Goal: Information Seeking & Learning: Compare options

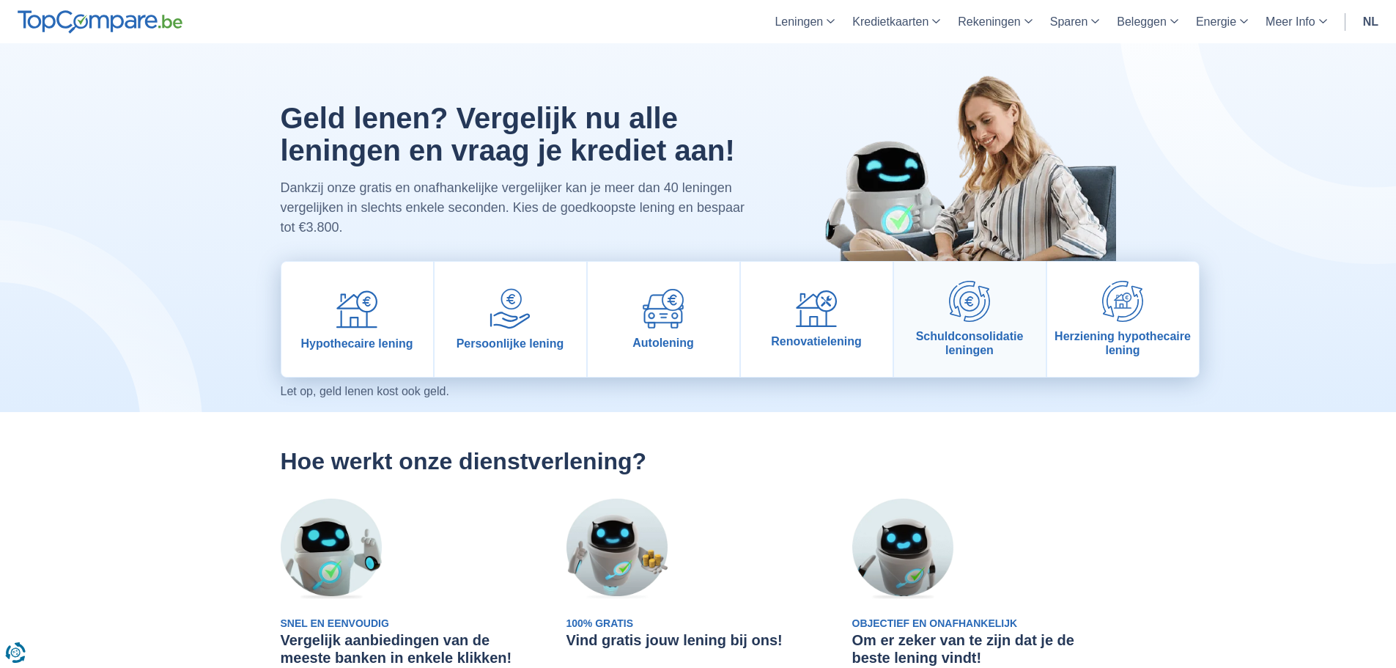
click at [968, 316] on img at bounding box center [969, 301] width 41 height 41
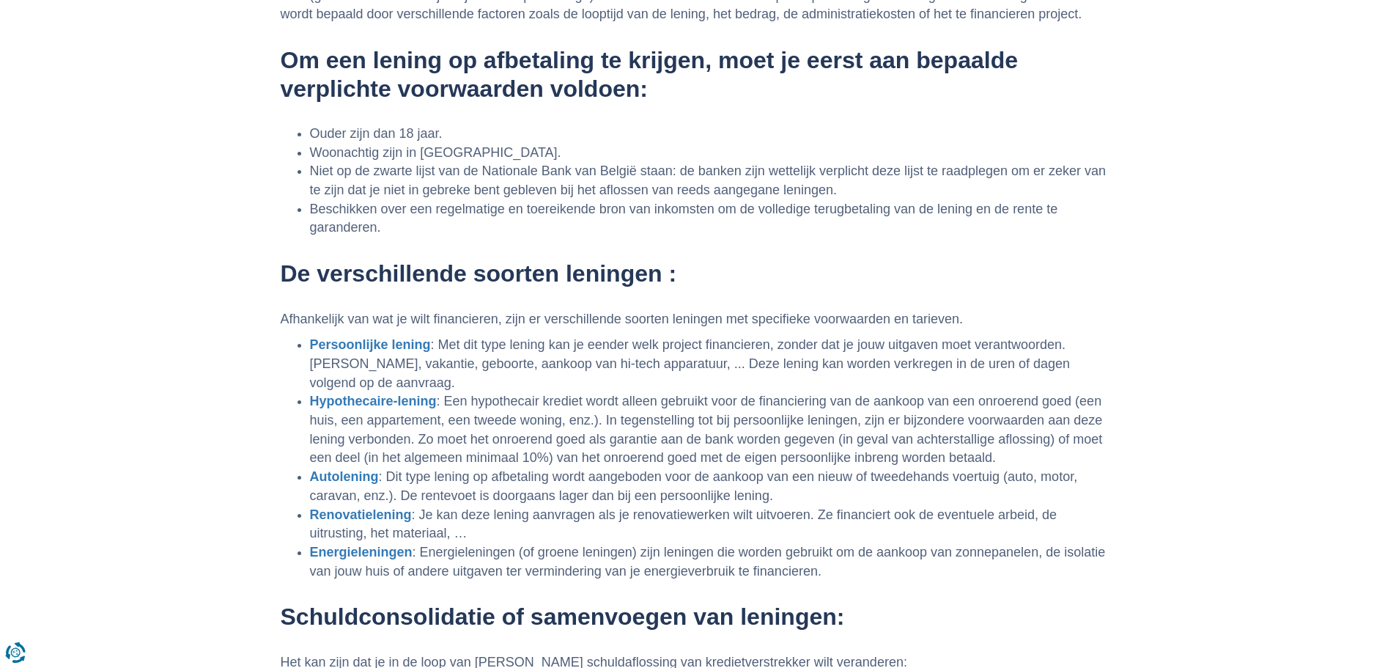
scroll to position [1539, 0]
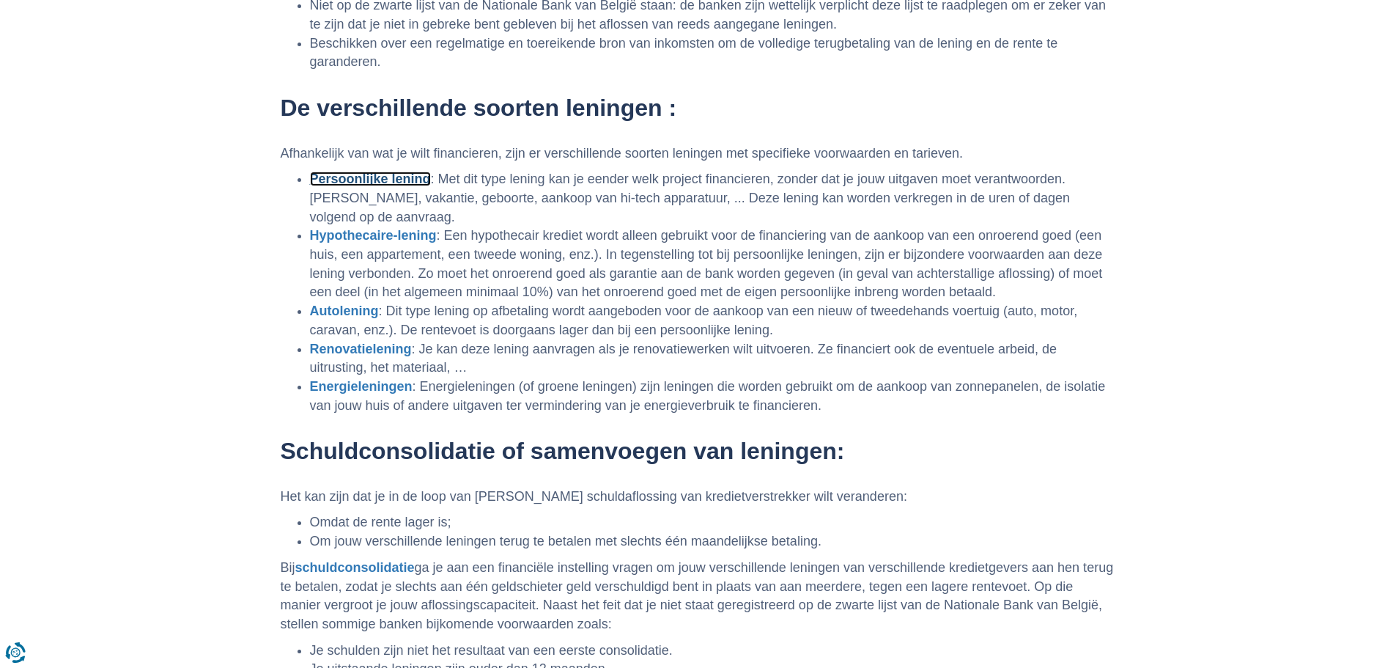
click at [363, 177] on b "Persoonlijke lening" at bounding box center [370, 179] width 121 height 15
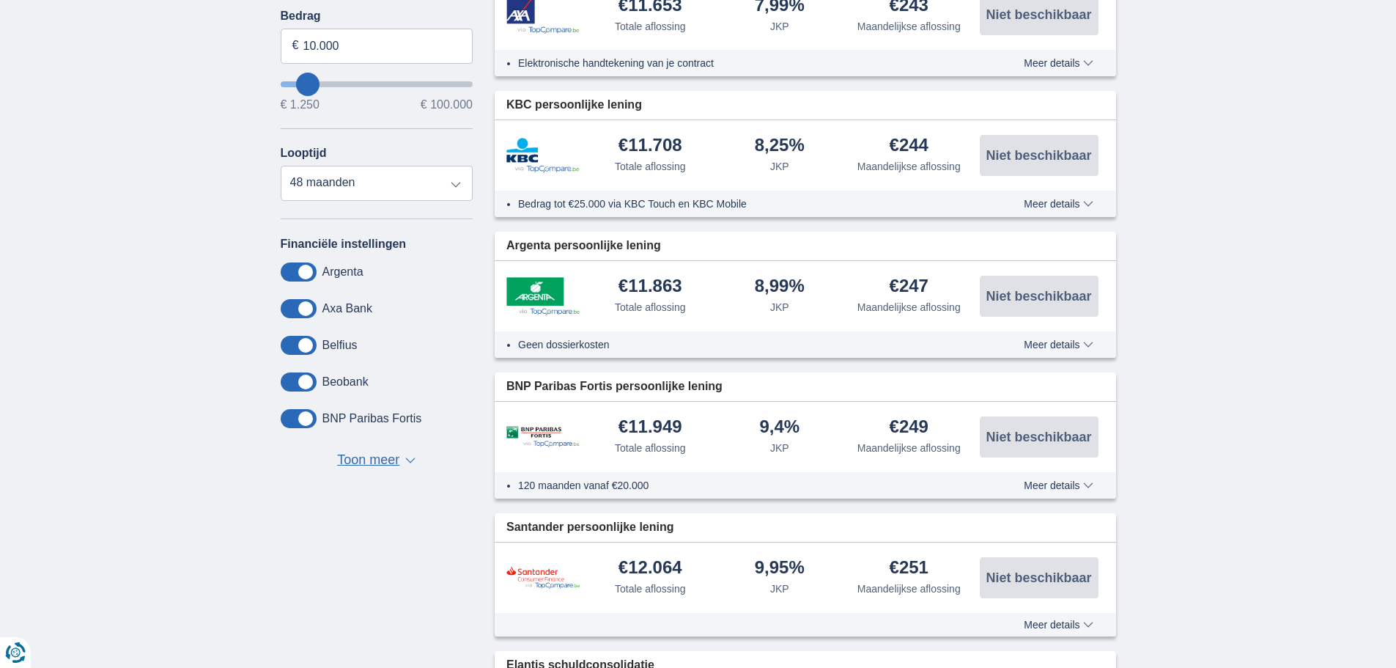
scroll to position [513, 0]
click at [350, 455] on span "Toon meer" at bounding box center [368, 459] width 62 height 19
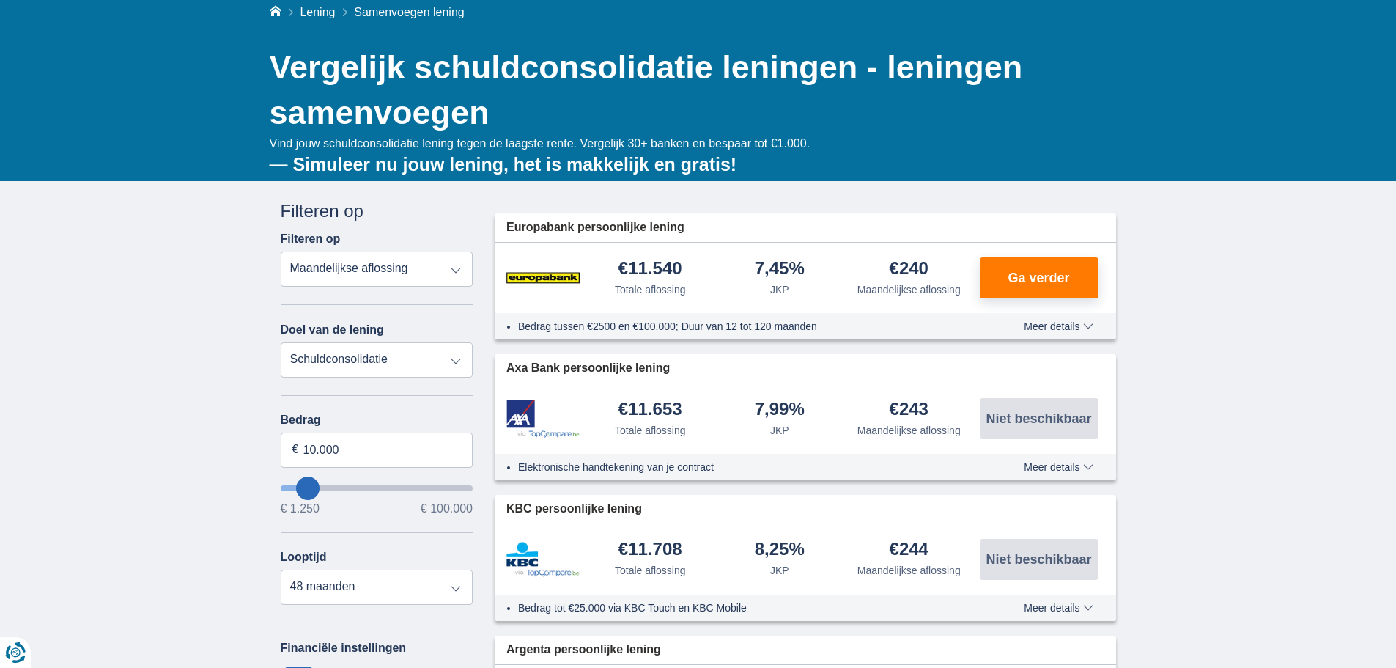
scroll to position [73, 0]
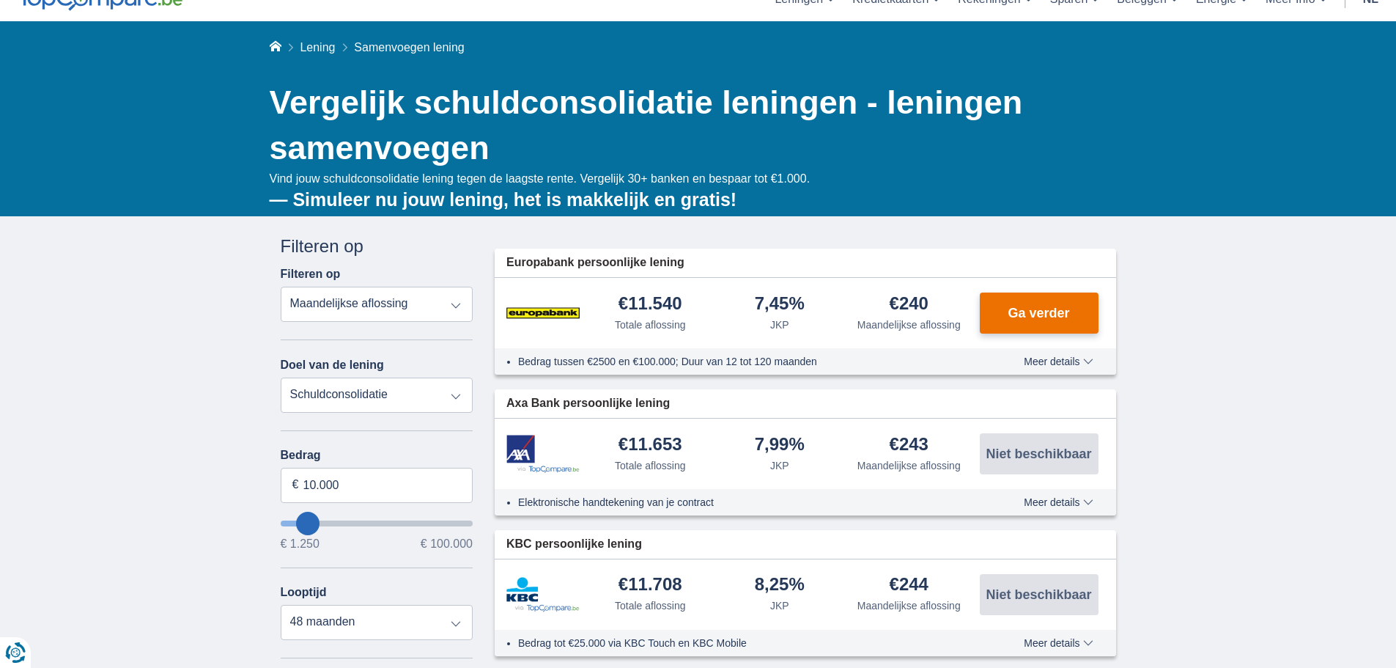
click at [1028, 323] on button "Ga verder" at bounding box center [1039, 312] width 119 height 41
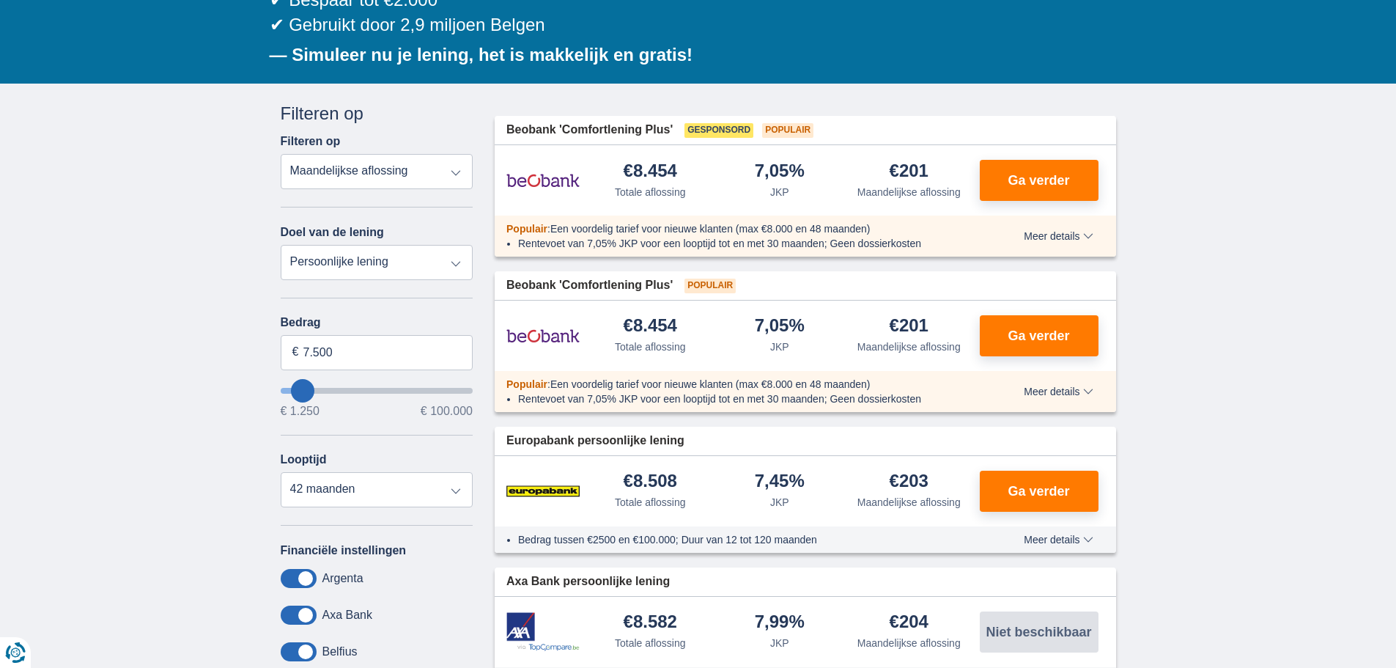
scroll to position [220, 0]
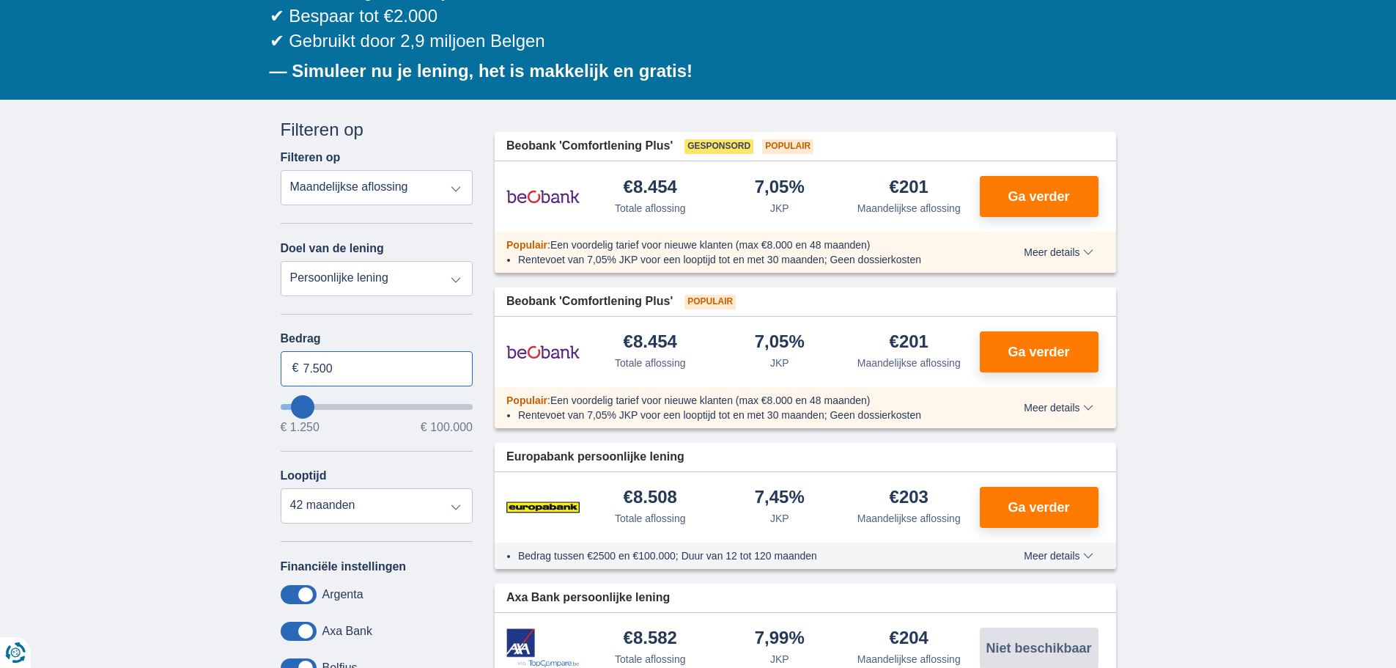
click at [352, 369] on input "7.500" at bounding box center [377, 368] width 193 height 35
drag, startPoint x: 352, startPoint y: 369, endPoint x: 296, endPoint y: 372, distance: 55.8
click at [296, 372] on div "7.500 €" at bounding box center [377, 368] width 193 height 35
type input "15.000"
type input "15250"
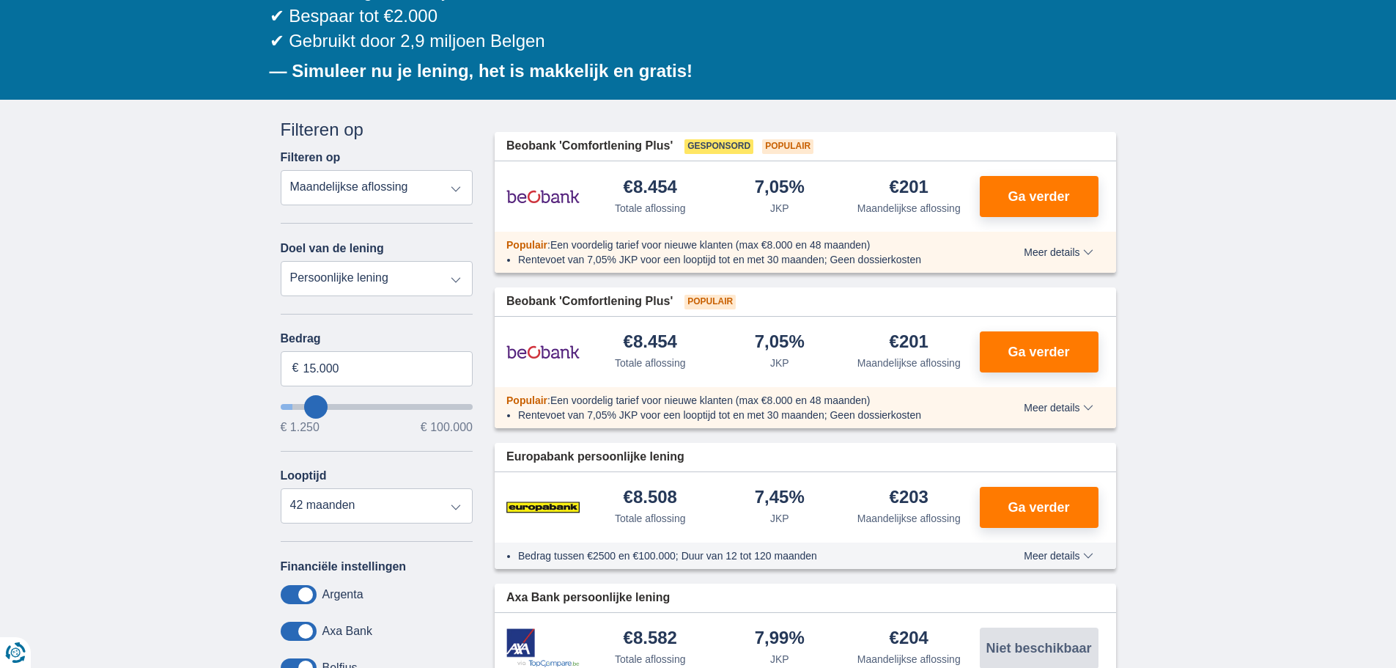
select select "60"
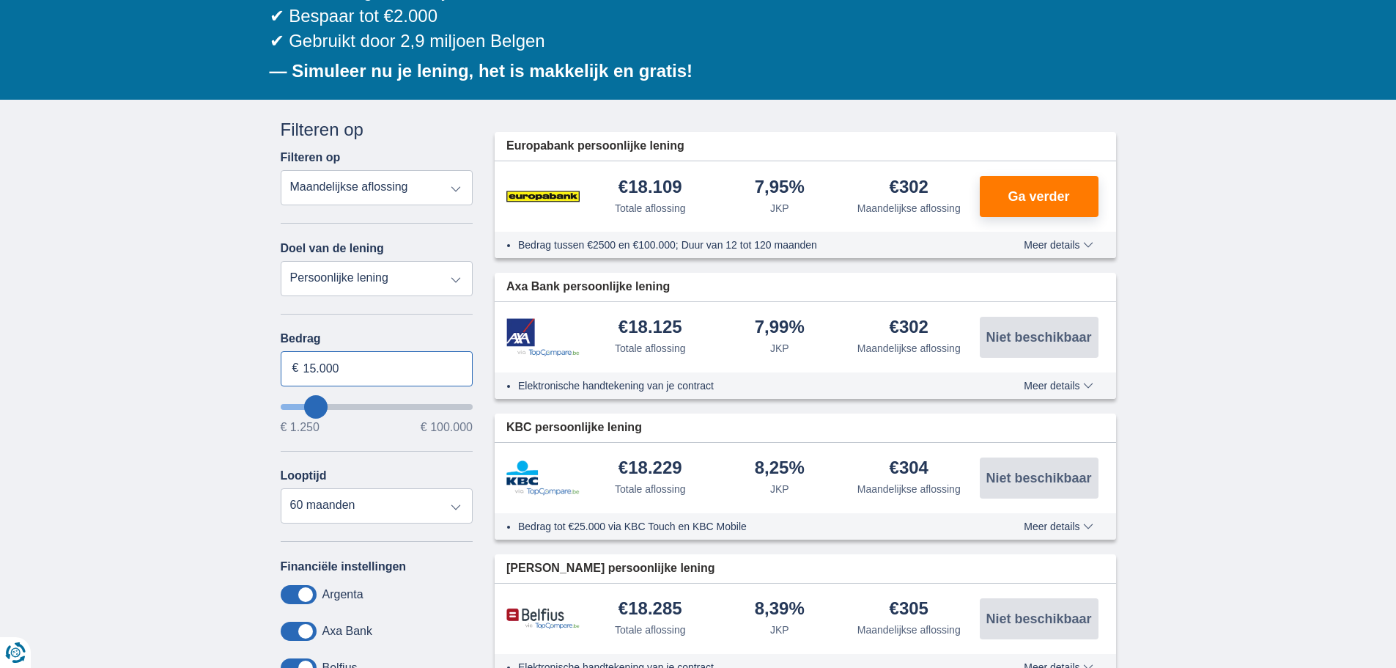
click at [317, 359] on input "15.000" at bounding box center [377, 368] width 193 height 35
type input "10.000"
type input "10250"
select select "48"
drag, startPoint x: 346, startPoint y: 366, endPoint x: 287, endPoint y: 364, distance: 59.4
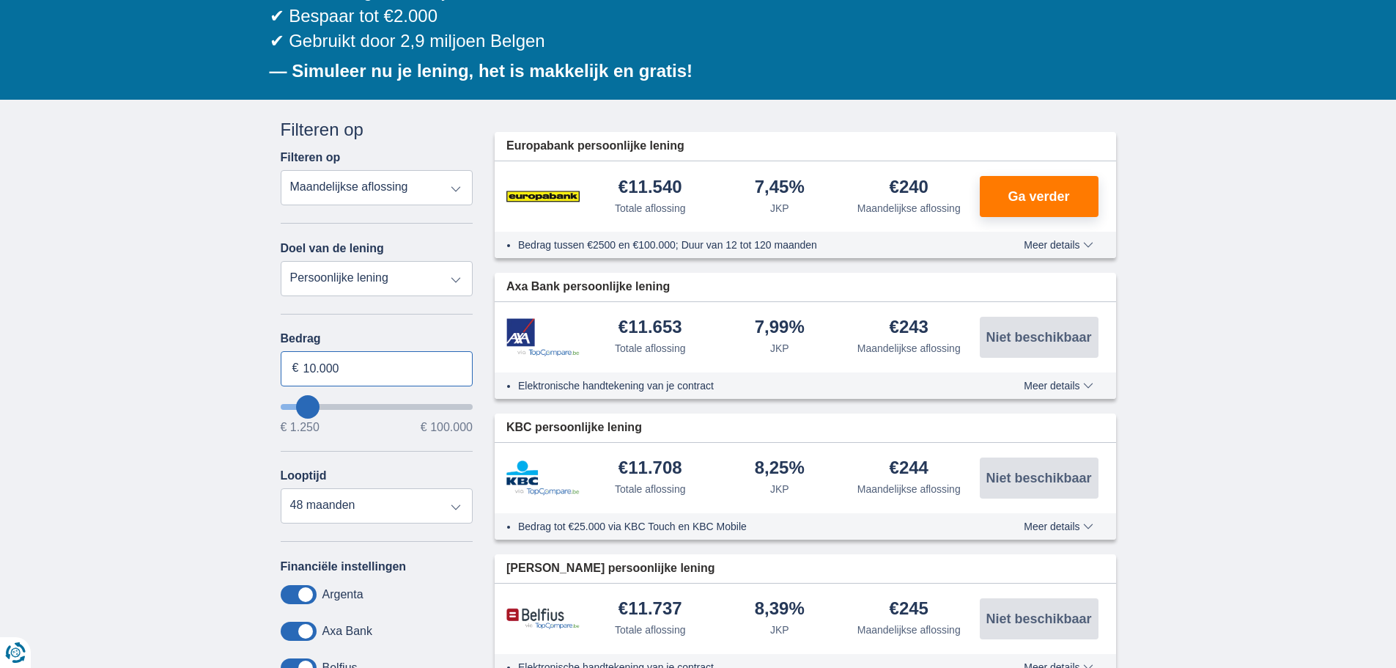
click at [287, 364] on input "10.000" at bounding box center [377, 368] width 193 height 35
type input "8.000"
type input "8250"
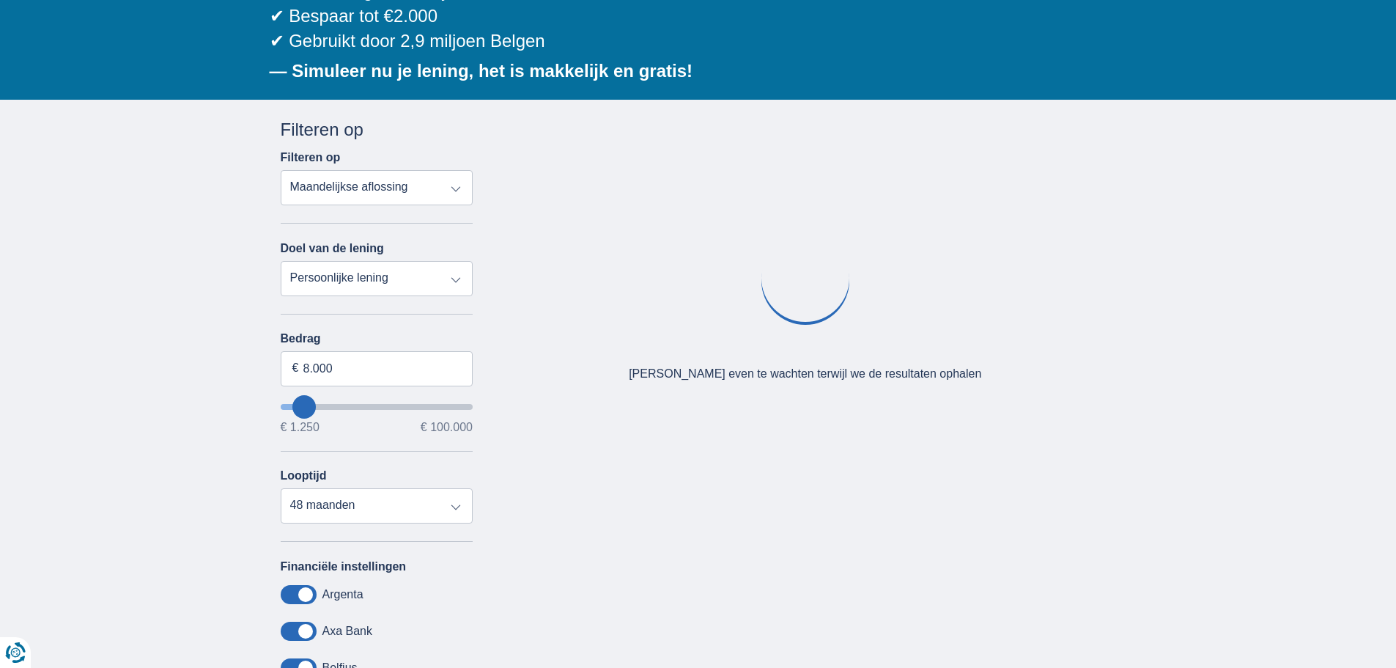
click at [243, 353] on div "× widget.non-eligible-application.title widget.non-eligible-application.text no…" at bounding box center [698, 475] width 1396 height 750
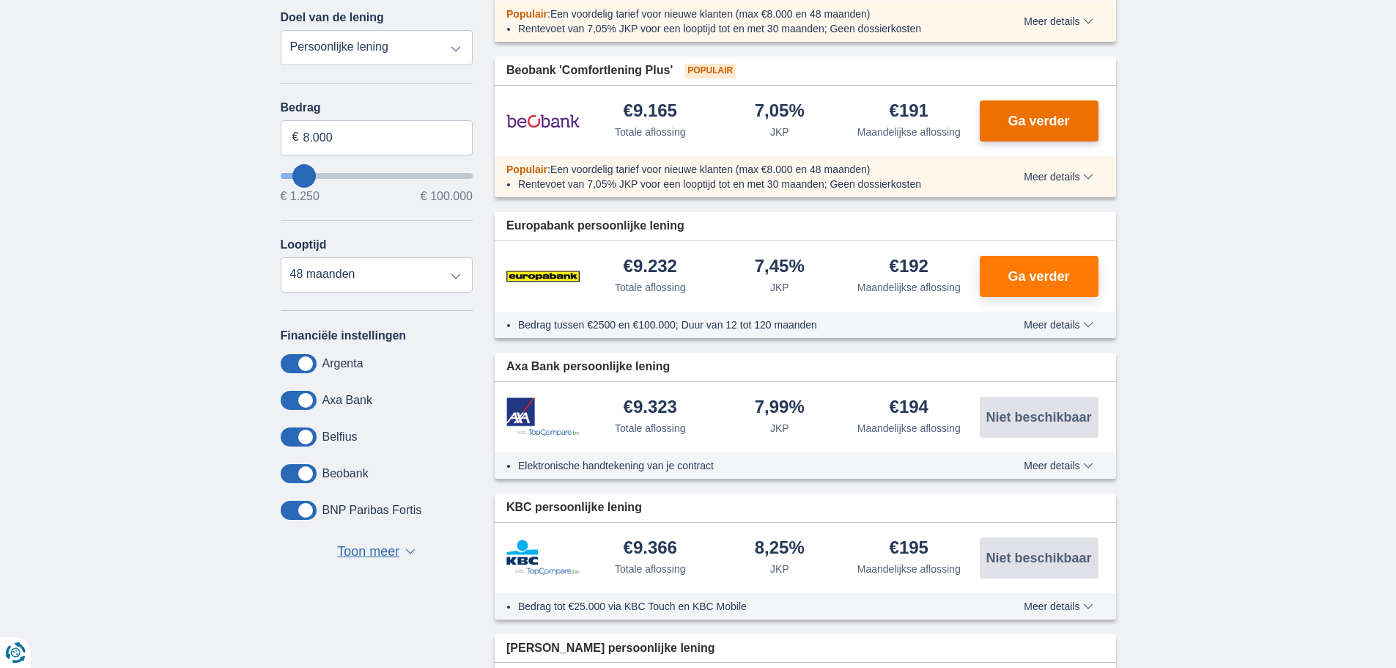
scroll to position [367, 0]
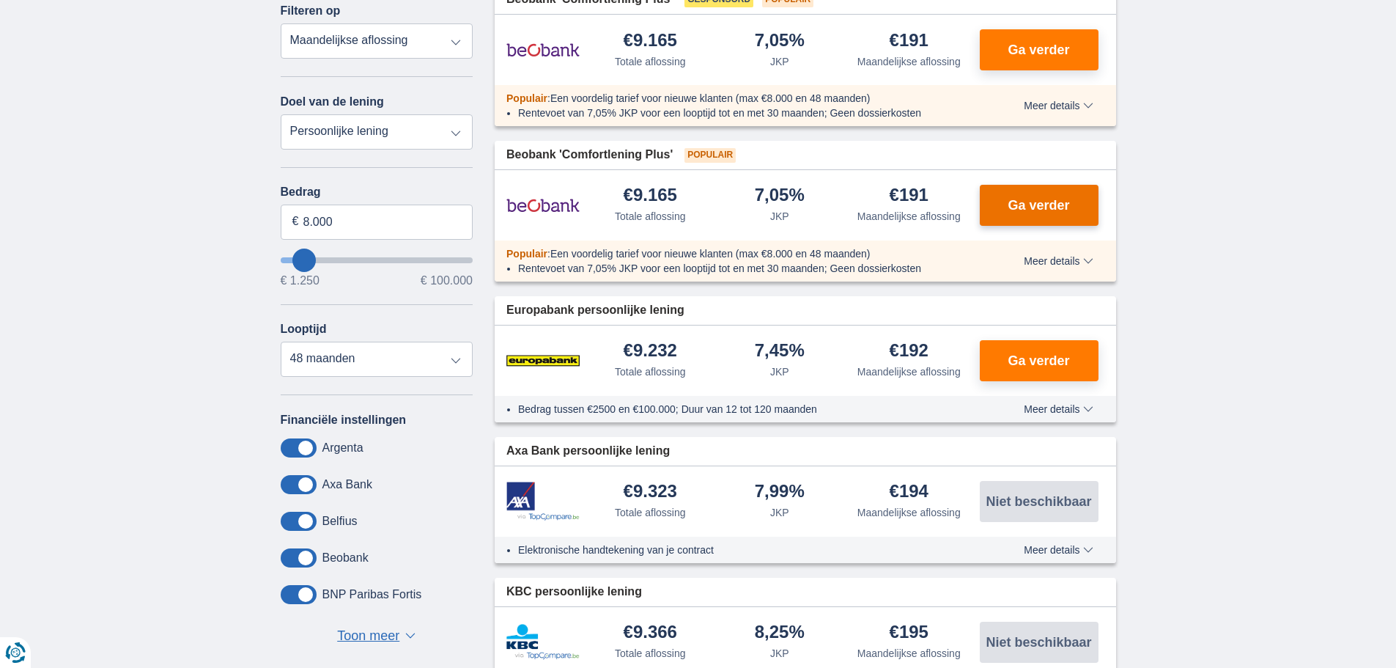
click at [995, 216] on button "Ga verder" at bounding box center [1039, 205] width 119 height 41
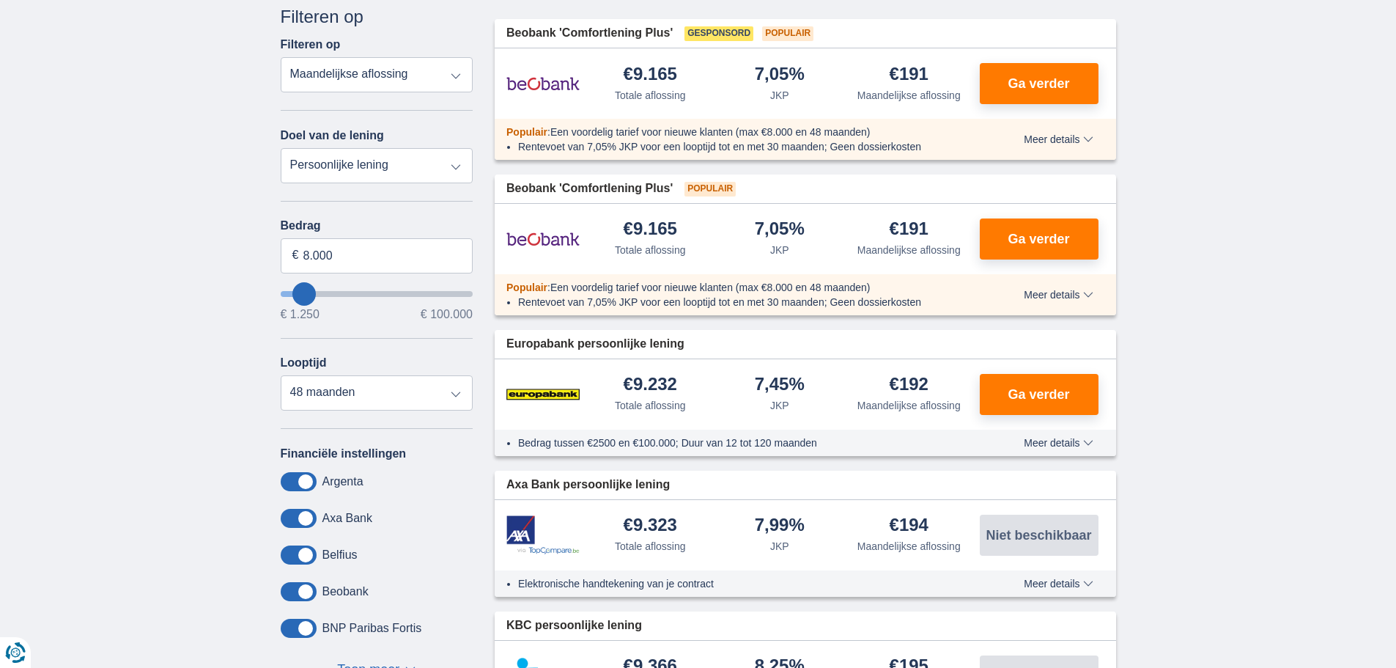
scroll to position [147, 0]
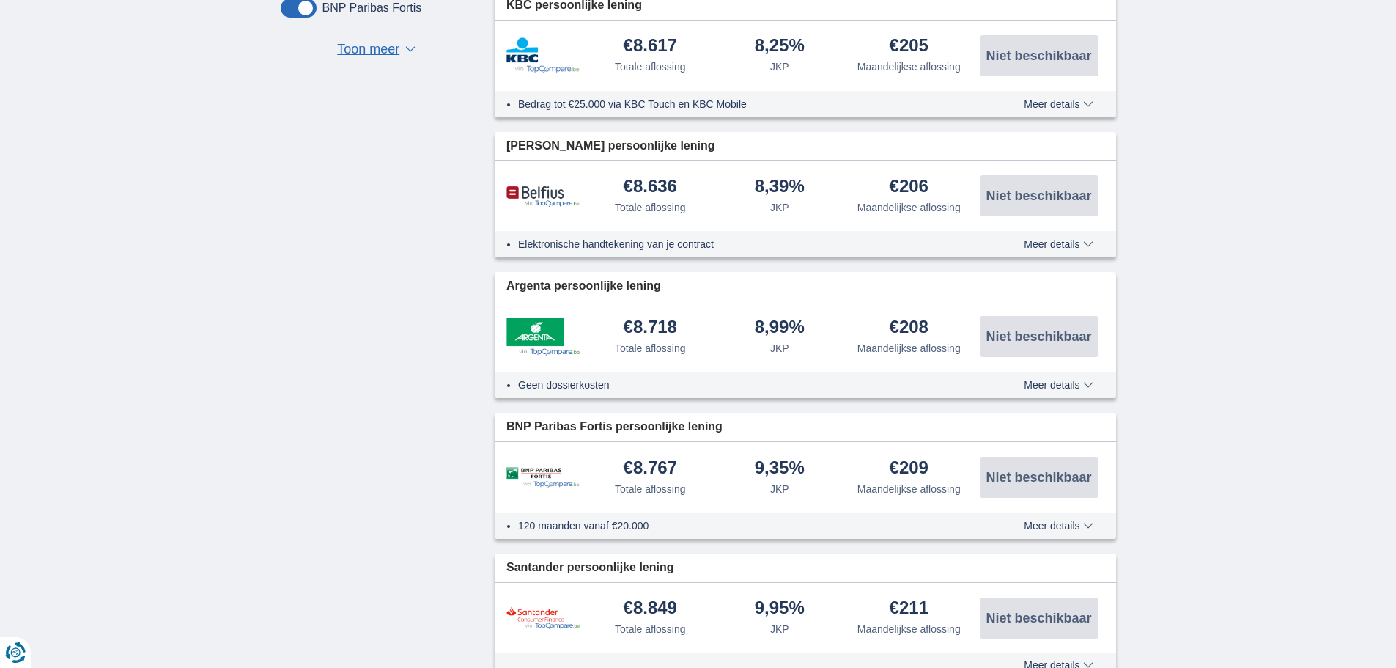
scroll to position [660, 0]
